Goal: Task Accomplishment & Management: Use online tool/utility

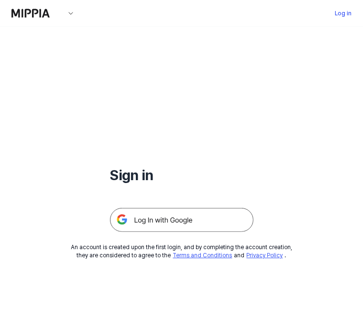
click at [160, 224] on img at bounding box center [182, 220] width 144 height 24
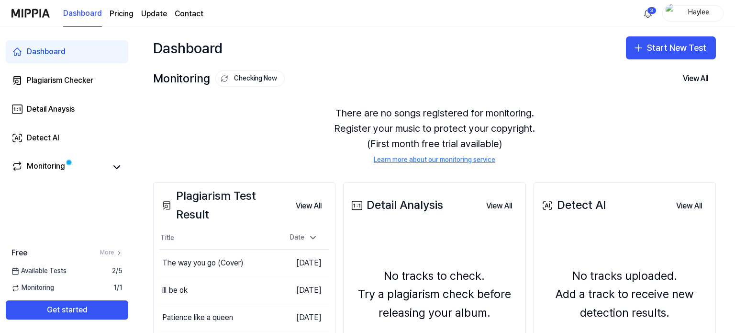
click at [363, 54] on button "Start New Test" at bounding box center [671, 47] width 90 height 23
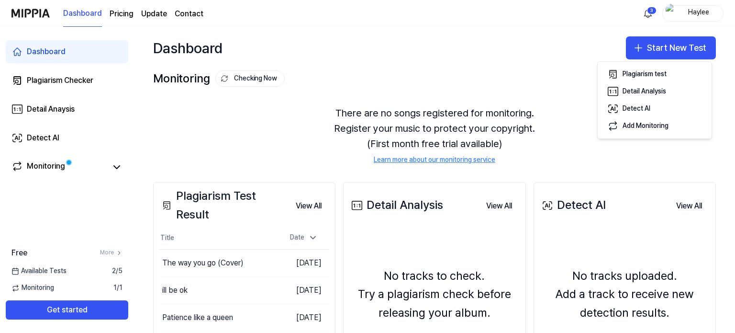
click at [363, 69] on div "Plagiarism test" at bounding box center [645, 74] width 44 height 10
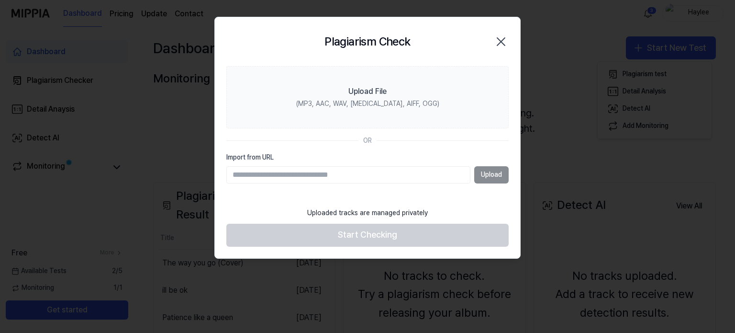
click at [349, 90] on div "Upload File" at bounding box center [367, 91] width 38 height 11
click at [0, 0] on input "Upload File (MP3, AAC, WAV, FLAC, AIFF, OGG)" at bounding box center [0, 0] width 0 height 0
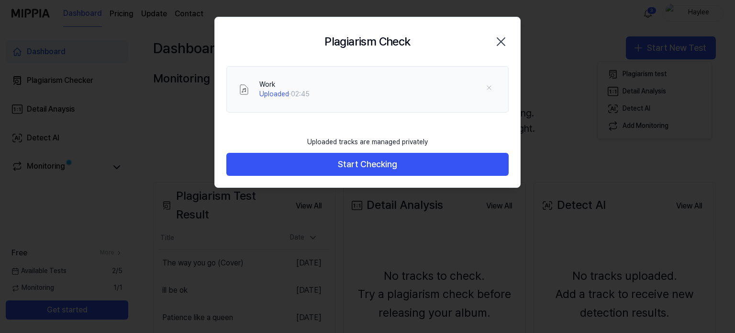
click at [363, 171] on button "Start Checking" at bounding box center [367, 164] width 282 height 23
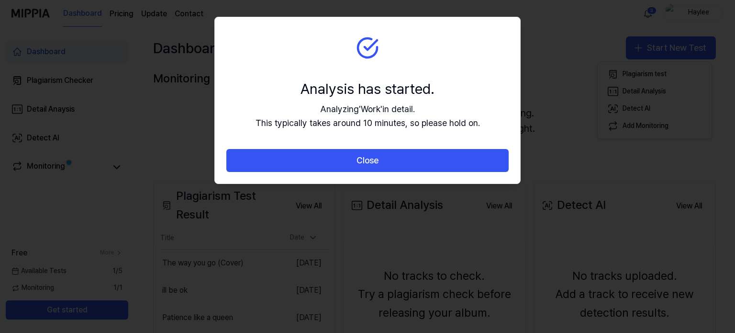
click at [363, 156] on button "Close" at bounding box center [367, 160] width 282 height 23
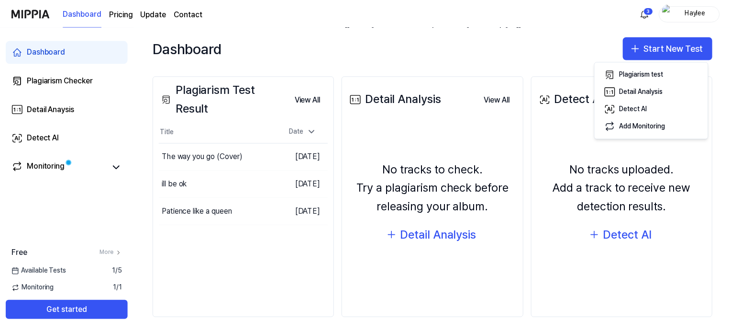
scroll to position [110, 0]
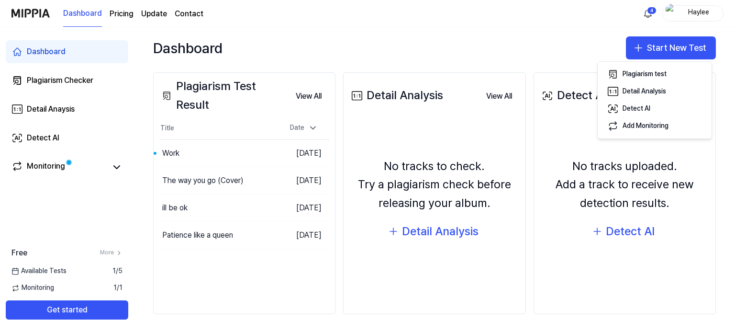
click at [0, 0] on button "Go to Results" at bounding box center [0, 0] width 0 height 0
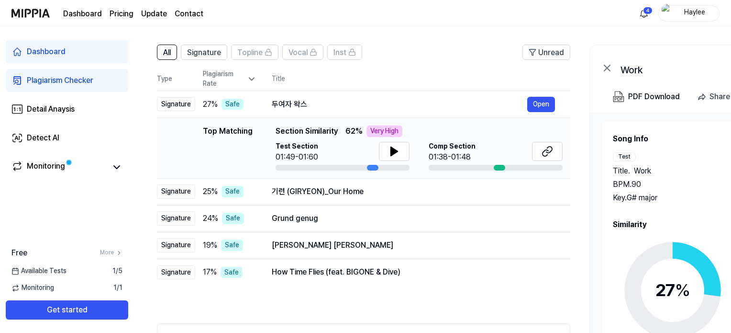
scroll to position [59, 0]
click at [363, 153] on icon at bounding box center [547, 150] width 11 height 11
click at [363, 194] on div "기련 (GIRYEON)_Our Home" at bounding box center [413, 190] width 283 height 11
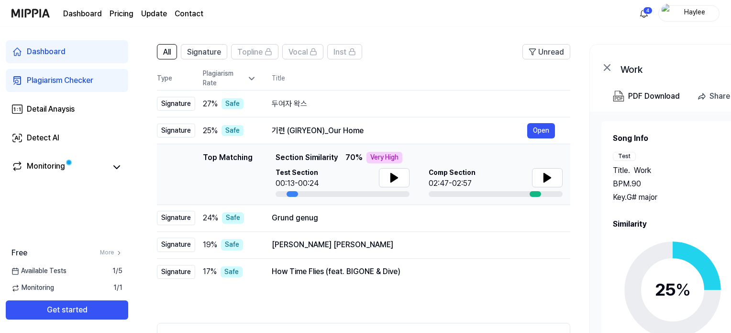
click at [363, 179] on icon at bounding box center [394, 177] width 11 height 11
click at [363, 176] on icon at bounding box center [547, 177] width 7 height 9
click at [344, 222] on div "Grund genug" at bounding box center [413, 217] width 283 height 11
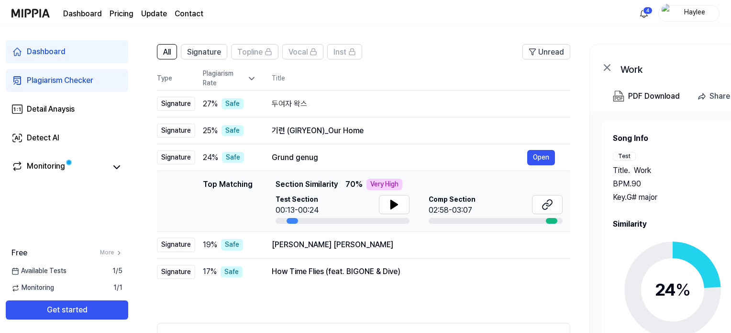
click at [363, 208] on icon at bounding box center [394, 204] width 11 height 11
click at [363, 202] on icon at bounding box center [547, 204] width 11 height 11
click at [363, 204] on icon at bounding box center [394, 204] width 7 height 9
click at [363, 204] on icon at bounding box center [546, 206] width 6 height 6
click at [363, 198] on button at bounding box center [394, 204] width 31 height 19
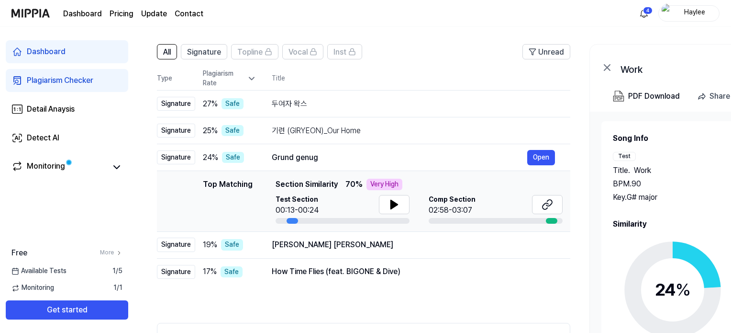
click at [363, 201] on button at bounding box center [394, 204] width 31 height 19
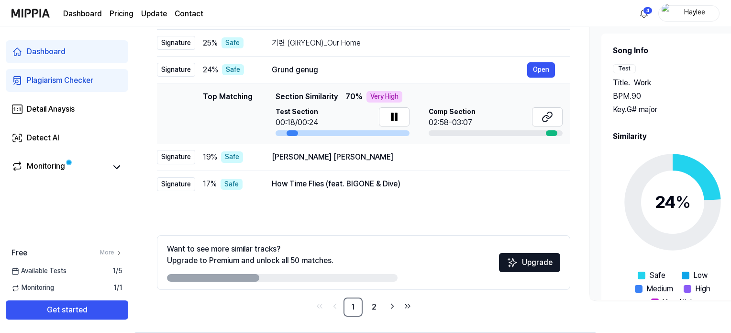
scroll to position [148, 0]
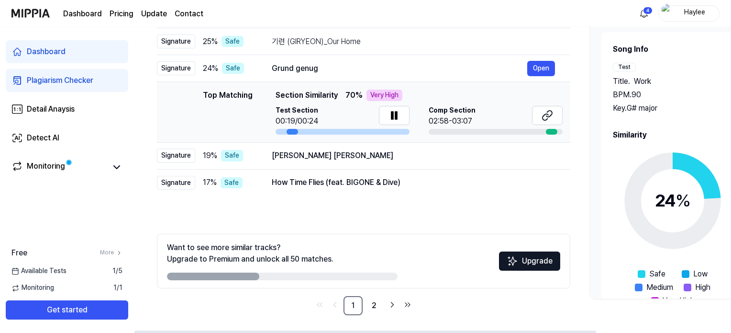
click at [363, 305] on link "2" at bounding box center [374, 305] width 19 height 19
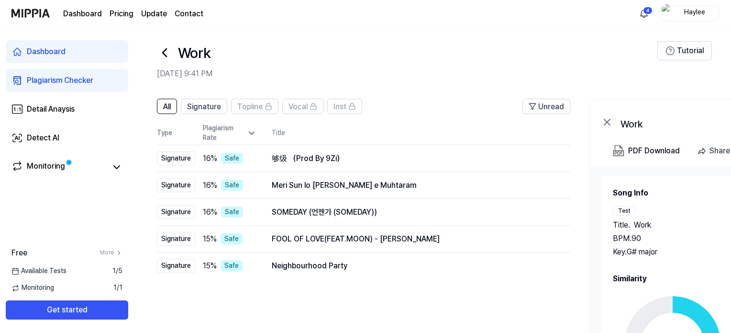
scroll to position [0, 0]
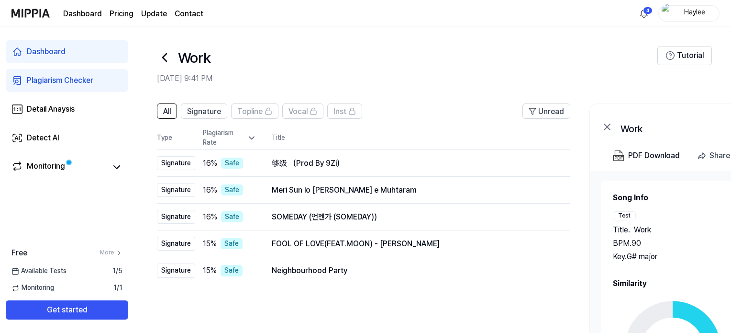
click at [363, 194] on div "Meri Sun lo Sada Murshid e Muhtaram" at bounding box center [413, 189] width 283 height 11
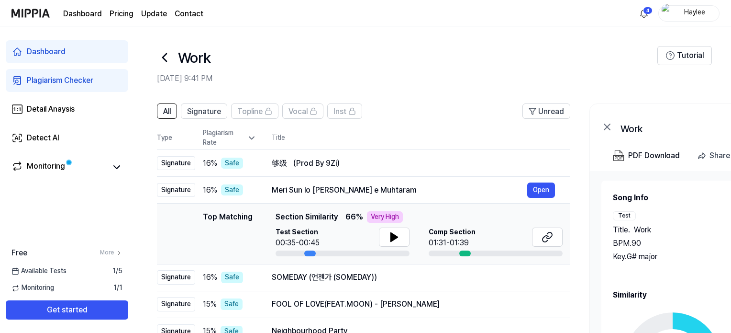
click at [363, 232] on button at bounding box center [394, 236] width 31 height 19
click at [363, 237] on icon at bounding box center [547, 236] width 11 height 11
click at [363, 240] on icon at bounding box center [394, 236] width 11 height 11
click at [355, 194] on div "Meri Sun lo Sada Murshid e Muhtaram" at bounding box center [400, 189] width 256 height 11
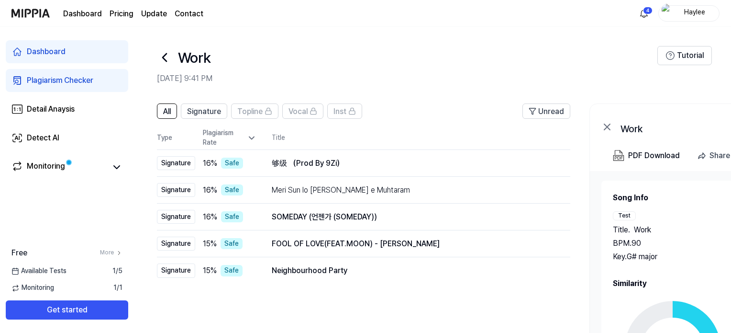
click at [363, 193] on div "Meri Sun lo Sada Murshid e Muhtaram" at bounding box center [413, 189] width 283 height 11
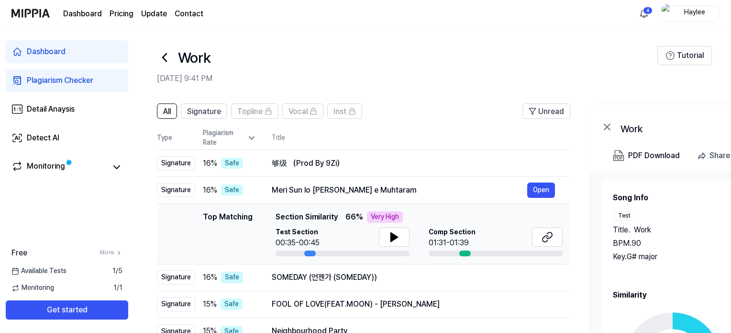
click at [363, 243] on button at bounding box center [394, 236] width 31 height 19
click at [363, 242] on icon at bounding box center [394, 236] width 11 height 11
click at [363, 234] on icon at bounding box center [547, 236] width 11 height 11
click at [345, 165] on div "够级 （Prod By 9Zi）" at bounding box center [413, 162] width 283 height 11
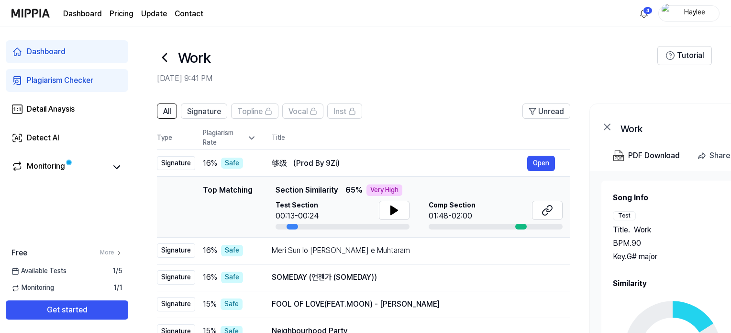
click at [363, 210] on icon at bounding box center [394, 210] width 7 height 9
click at [363, 211] on icon at bounding box center [550, 208] width 6 height 6
click at [363, 208] on icon at bounding box center [394, 209] width 11 height 11
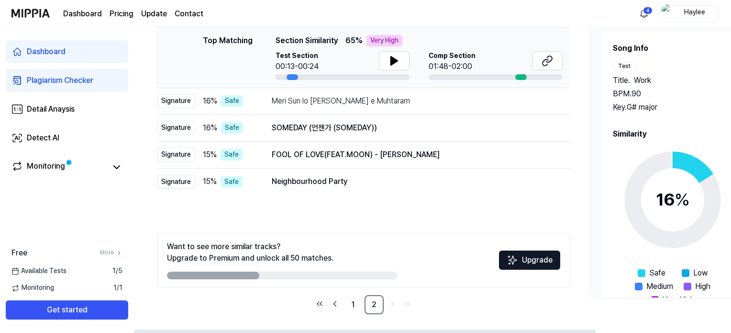
click at [356, 304] on link "1" at bounding box center [353, 304] width 19 height 19
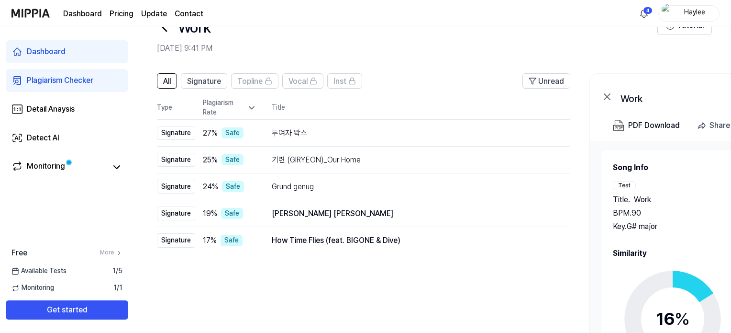
scroll to position [29, 0]
click at [250, 126] on td "27 % Safe" at bounding box center [225, 134] width 61 height 27
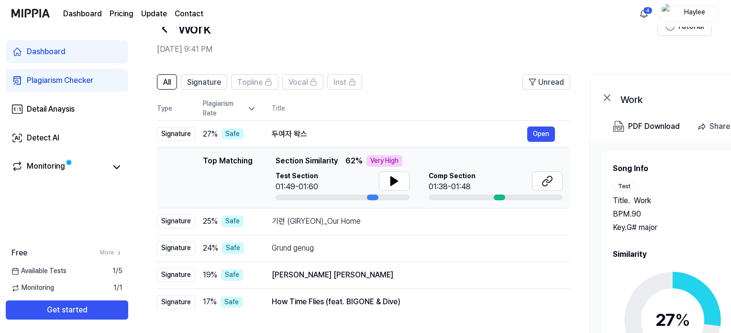
click at [363, 176] on icon at bounding box center [394, 180] width 11 height 11
click at [363, 178] on icon at bounding box center [392, 181] width 2 height 8
click at [363, 182] on icon at bounding box center [547, 180] width 11 height 11
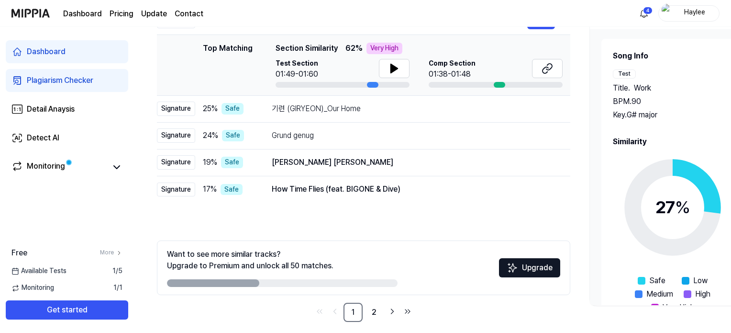
scroll to position [149, 0]
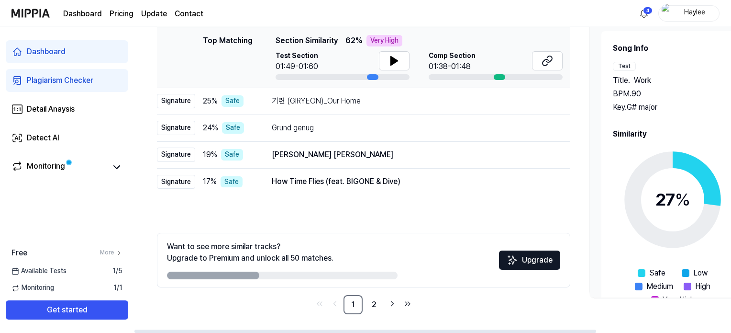
click at [363, 100] on div "기련 (GIRYEON)_Our Home" at bounding box center [413, 100] width 283 height 11
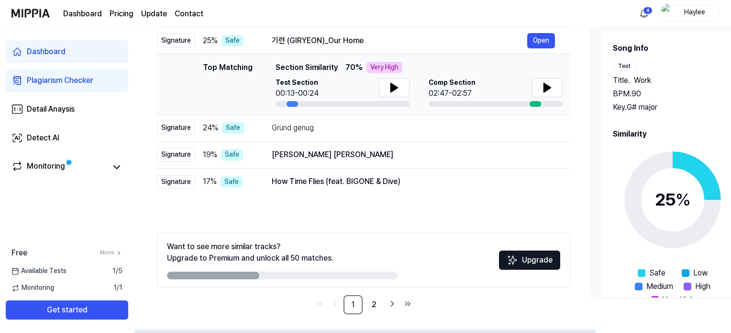
click at [363, 93] on button at bounding box center [394, 87] width 31 height 19
click at [363, 84] on icon at bounding box center [396, 88] width 2 height 8
click at [363, 87] on icon at bounding box center [547, 87] width 7 height 9
click at [363, 90] on icon at bounding box center [549, 88] width 2 height 8
click at [298, 130] on div "Grund genug" at bounding box center [413, 127] width 283 height 11
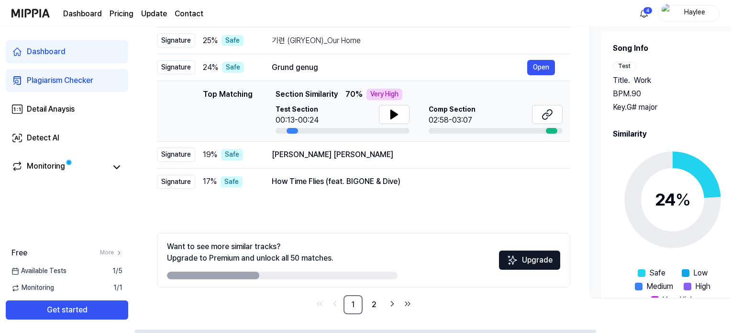
click at [363, 114] on button at bounding box center [394, 114] width 31 height 19
click at [363, 112] on icon at bounding box center [394, 114] width 11 height 11
click at [363, 118] on icon at bounding box center [547, 114] width 11 height 11
click at [363, 115] on icon at bounding box center [394, 114] width 7 height 9
click at [346, 155] on div "Afreen Afreen" at bounding box center [413, 154] width 283 height 11
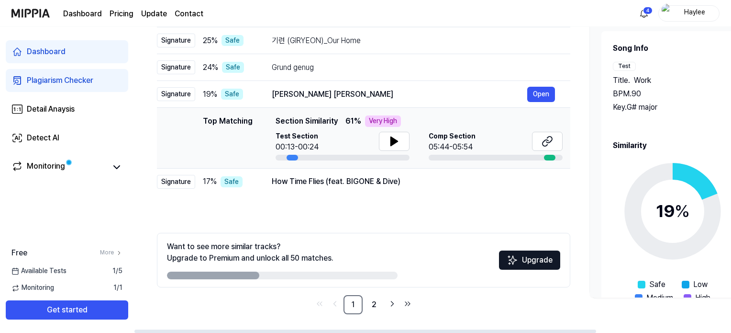
click at [363, 139] on icon at bounding box center [394, 140] width 11 height 11
click at [363, 139] on icon at bounding box center [547, 140] width 11 height 11
click at [363, 143] on icon at bounding box center [392, 141] width 2 height 8
click at [363, 176] on div "How Time Flies (feat. BIGONE & Dive)" at bounding box center [413, 181] width 283 height 11
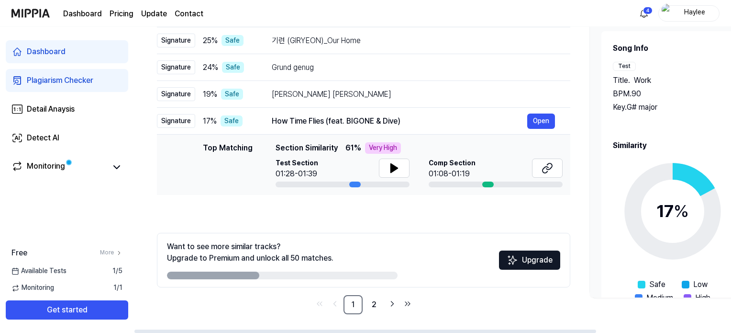
click at [363, 170] on button at bounding box center [394, 167] width 31 height 19
click at [363, 173] on button at bounding box center [547, 167] width 31 height 19
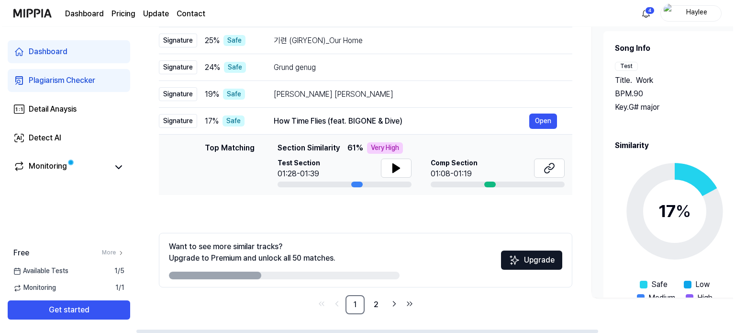
scroll to position [0, 0]
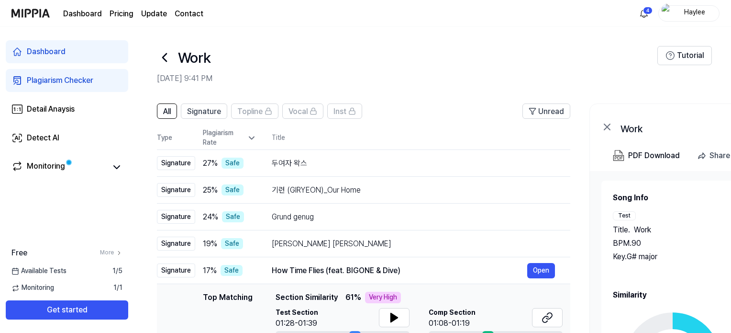
click at [57, 77] on div "Plagiarism Checker" at bounding box center [60, 80] width 67 height 11
